Goal: Check status: Check status

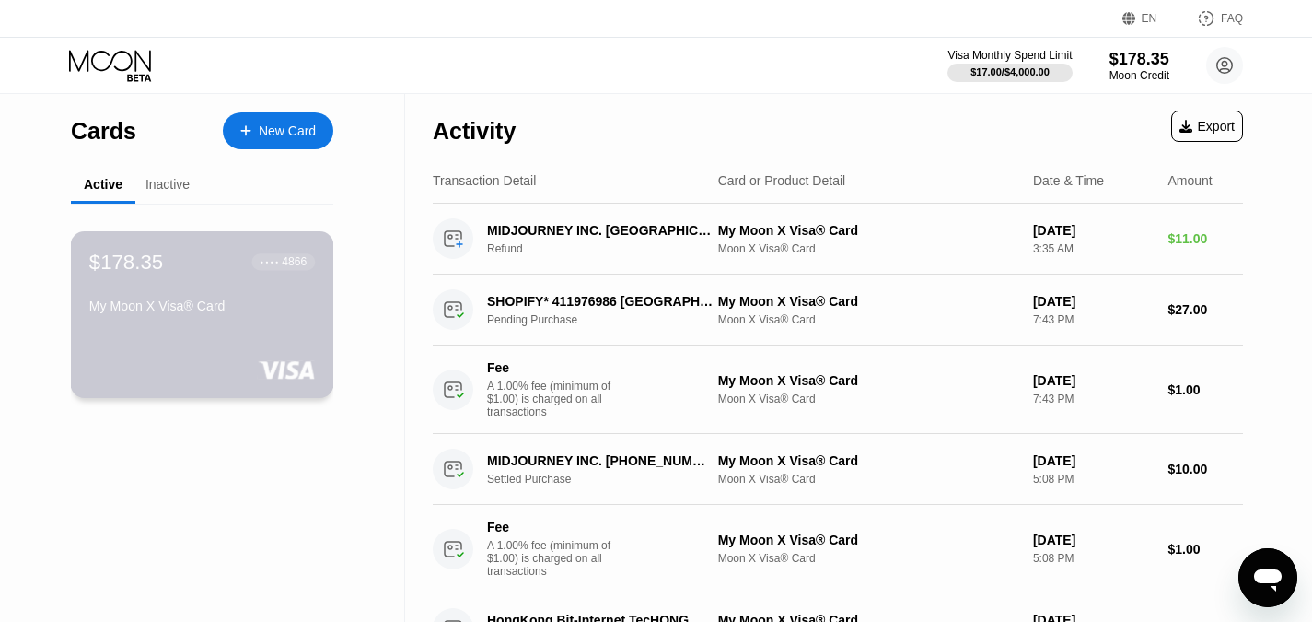
click at [282, 266] on div "4866" at bounding box center [294, 261] width 25 height 13
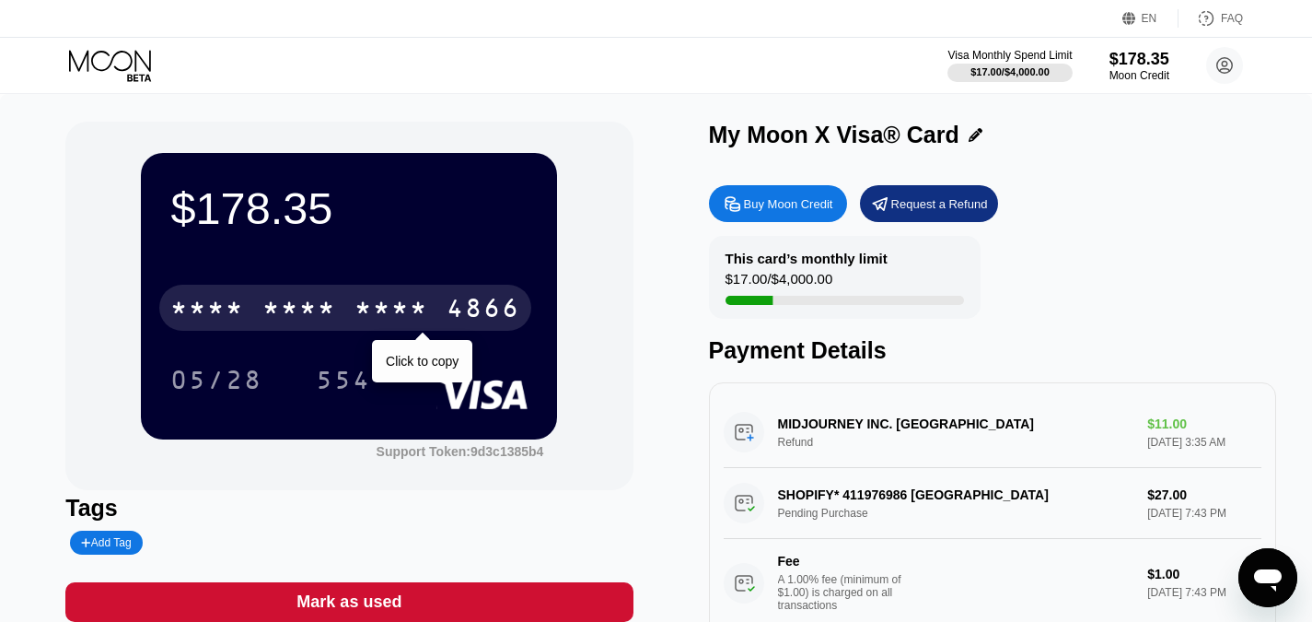
click at [360, 303] on div "* * * *" at bounding box center [392, 310] width 74 height 29
click at [459, 309] on div "4866" at bounding box center [484, 310] width 74 height 29
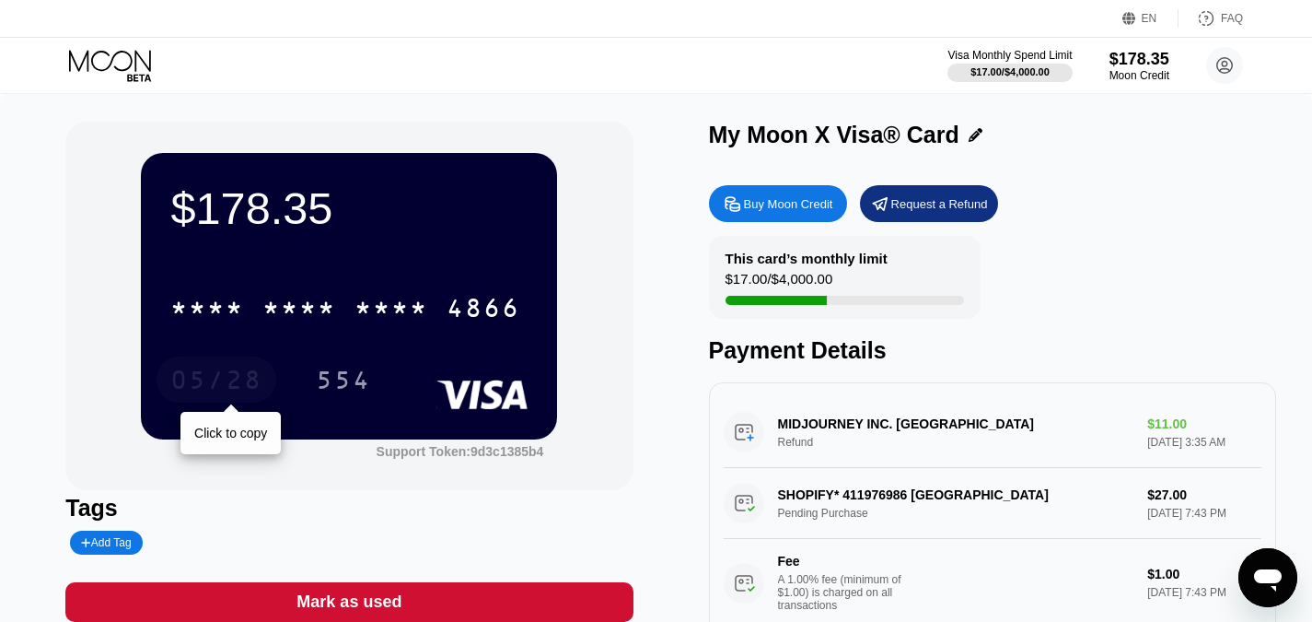
click at [215, 382] on div "05/28" at bounding box center [216, 381] width 92 height 29
